Goal: Task Accomplishment & Management: Use online tool/utility

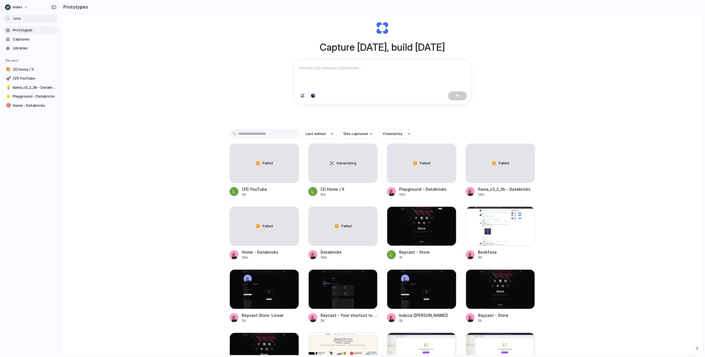
scroll to position [25, 0]
